Goal: Communication & Community: Answer question/provide support

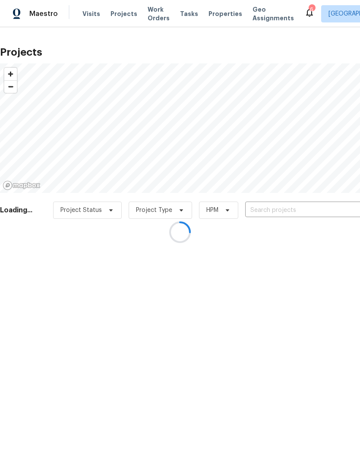
click at [298, 208] on div at bounding box center [180, 232] width 360 height 464
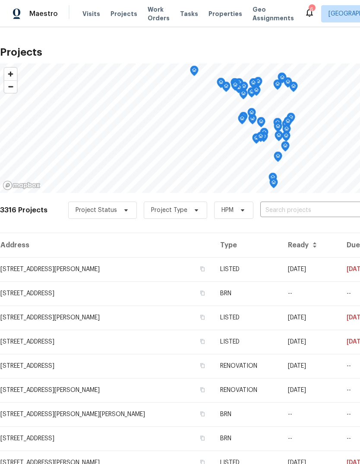
click at [307, 212] on input "text" at bounding box center [309, 210] width 99 height 13
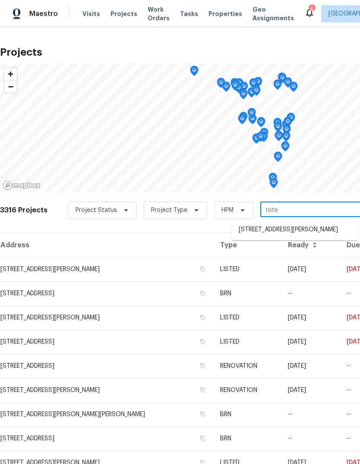
type input "totem"
click at [327, 230] on li "[STREET_ADDRESS][PERSON_NAME]" at bounding box center [294, 230] width 125 height 14
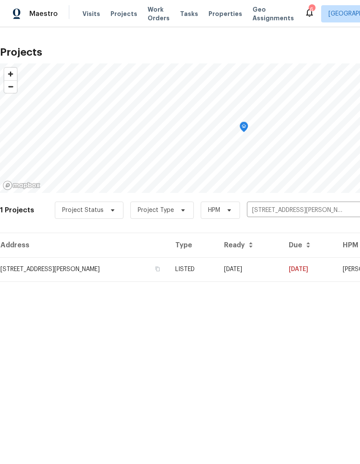
click at [273, 270] on td "[DATE]" at bounding box center [249, 269] width 65 height 24
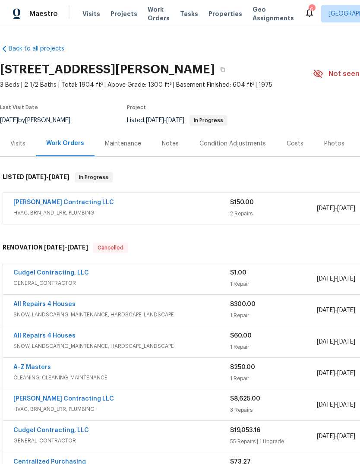
click at [41, 199] on link "[PERSON_NAME] Contracting LLC" at bounding box center [63, 202] width 100 height 6
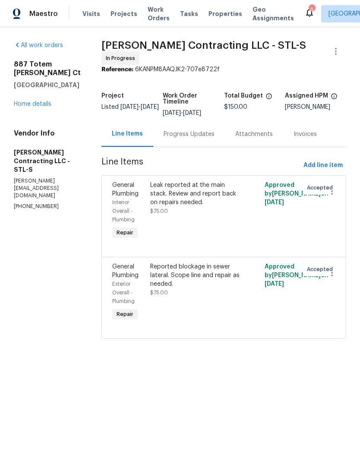
click at [201, 130] on div "Progress Updates" at bounding box center [188, 134] width 51 height 9
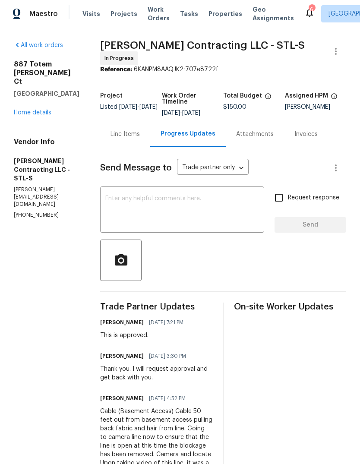
click at [208, 205] on textarea at bounding box center [182, 210] width 154 height 30
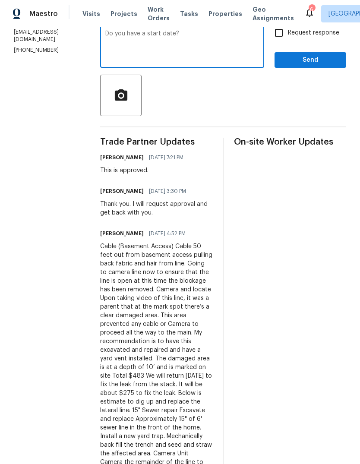
type textarea "Do you have a start date?"
click at [329, 60] on span "Send" at bounding box center [310, 60] width 58 height 11
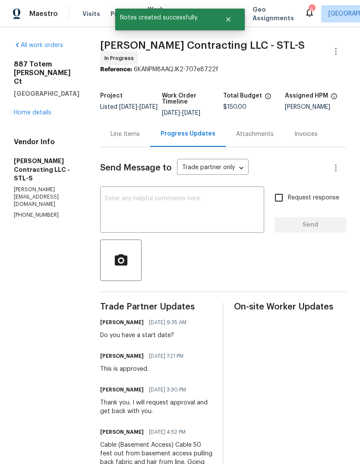
click at [41, 114] on link "Home details" at bounding box center [33, 113] width 38 height 6
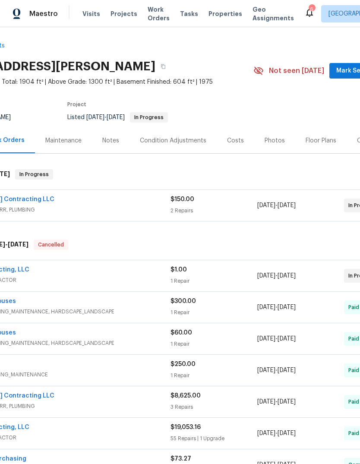
scroll to position [2, 62]
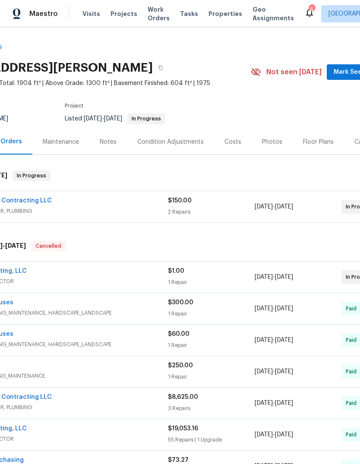
click at [350, 71] on span "Mark Seen" at bounding box center [349, 72] width 32 height 11
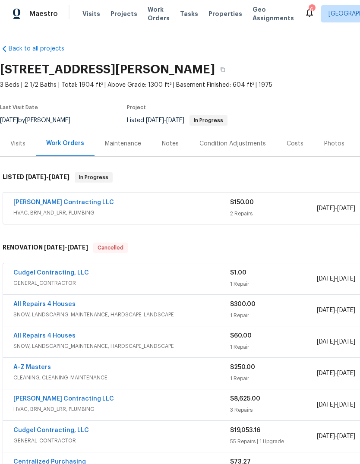
scroll to position [0, 0]
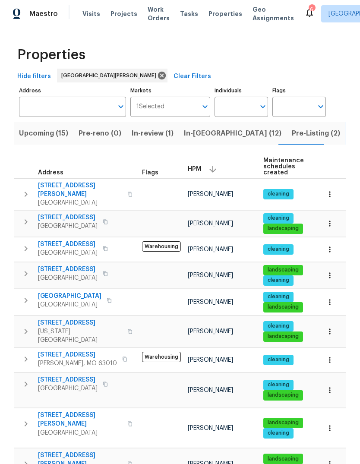
scroll to position [0, 22]
